Goal: Use online tool/utility: Utilize a website feature to perform a specific function

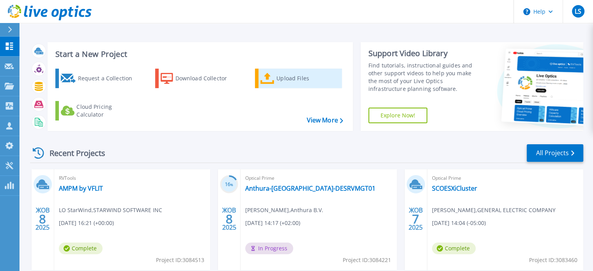
drag, startPoint x: 292, startPoint y: 80, endPoint x: 279, endPoint y: 78, distance: 13.4
click at [292, 80] on div "Upload Files" at bounding box center [308, 79] width 62 height 16
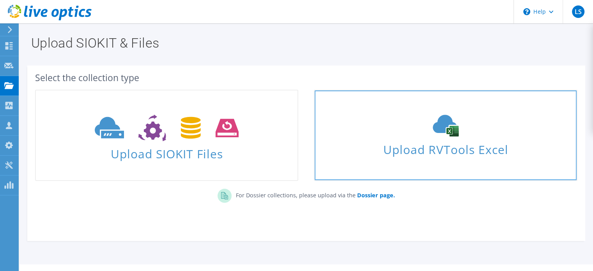
click at [453, 129] on use at bounding box center [446, 126] width 26 height 22
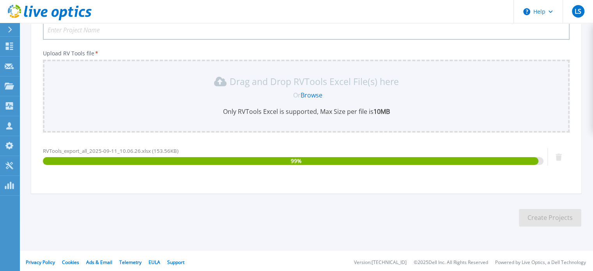
scroll to position [110, 0]
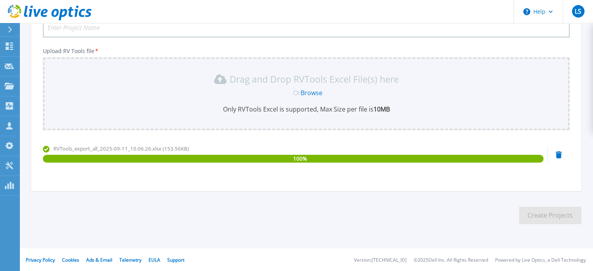
click at [208, 26] on input "Project Name *" at bounding box center [306, 28] width 527 height 20
paste input "BULTEAU"
type input "BULTEAU"
click at [550, 219] on button "Create Projects" at bounding box center [550, 216] width 62 height 18
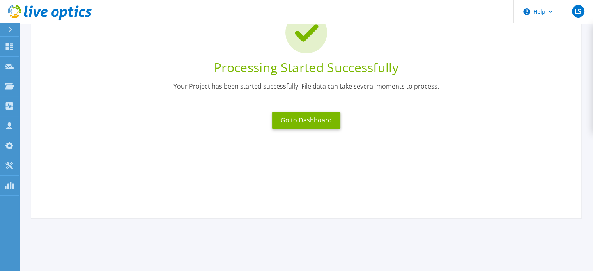
scroll to position [21, 0]
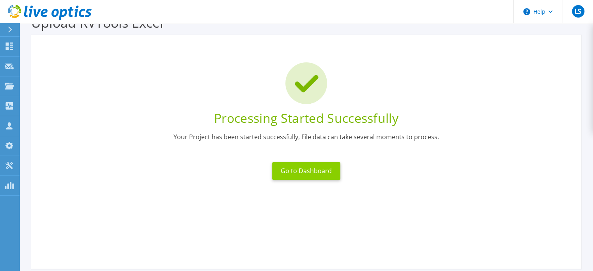
click at [300, 168] on button "Go to Dashboard" at bounding box center [306, 171] width 68 height 18
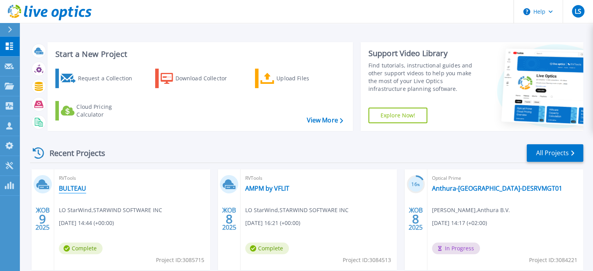
click at [66, 187] on link "BULTEAU" at bounding box center [72, 189] width 27 height 8
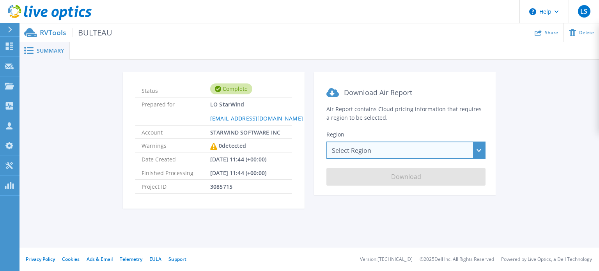
click at [377, 154] on div "Select Region Asia Pacific (Hong Kong) Asia Pacific (Mumbai) Asia Pacific (Seou…" at bounding box center [406, 151] width 159 height 18
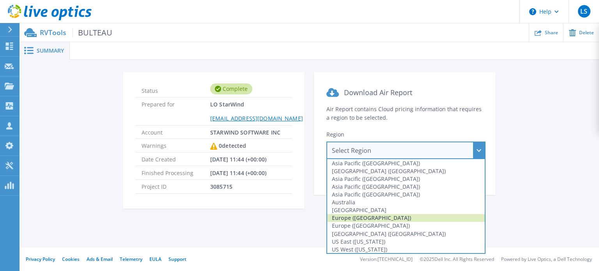
click at [386, 218] on div "Europe (Frankfurt)" at bounding box center [406, 218] width 158 height 8
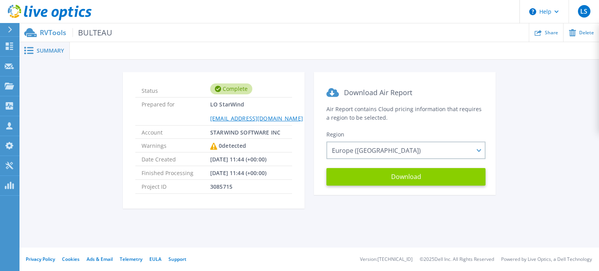
click at [369, 176] on button "Download" at bounding box center [406, 177] width 159 height 18
